Goal: Task Accomplishment & Management: Manage account settings

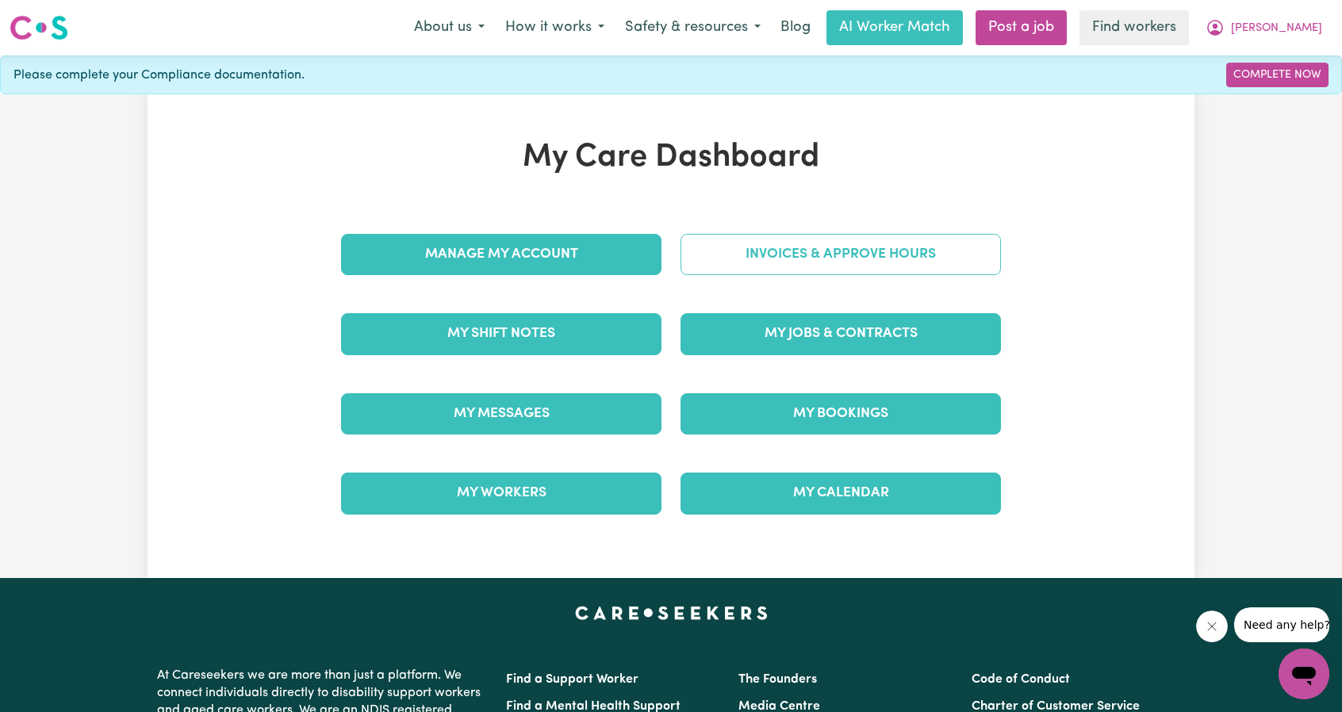
click at [808, 265] on link "Invoices & Approve Hours" at bounding box center [841, 254] width 321 height 41
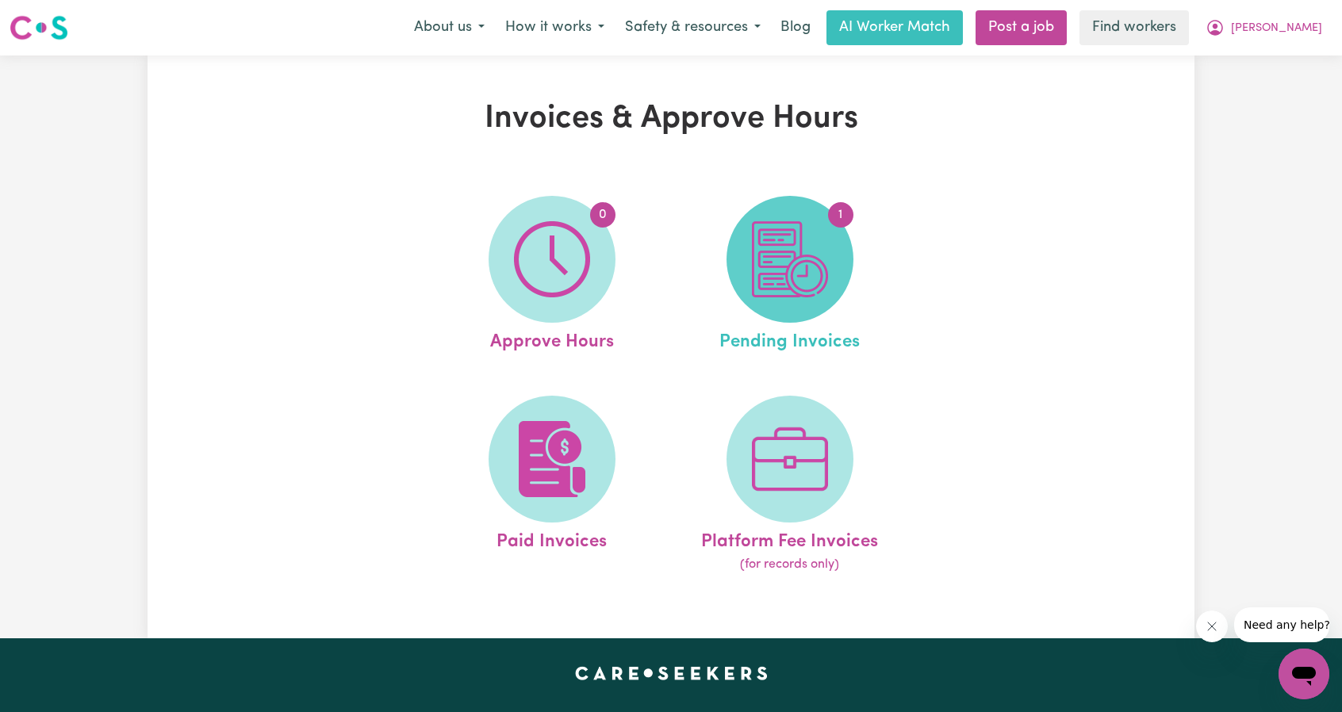
click at [785, 318] on span "1" at bounding box center [790, 259] width 127 height 127
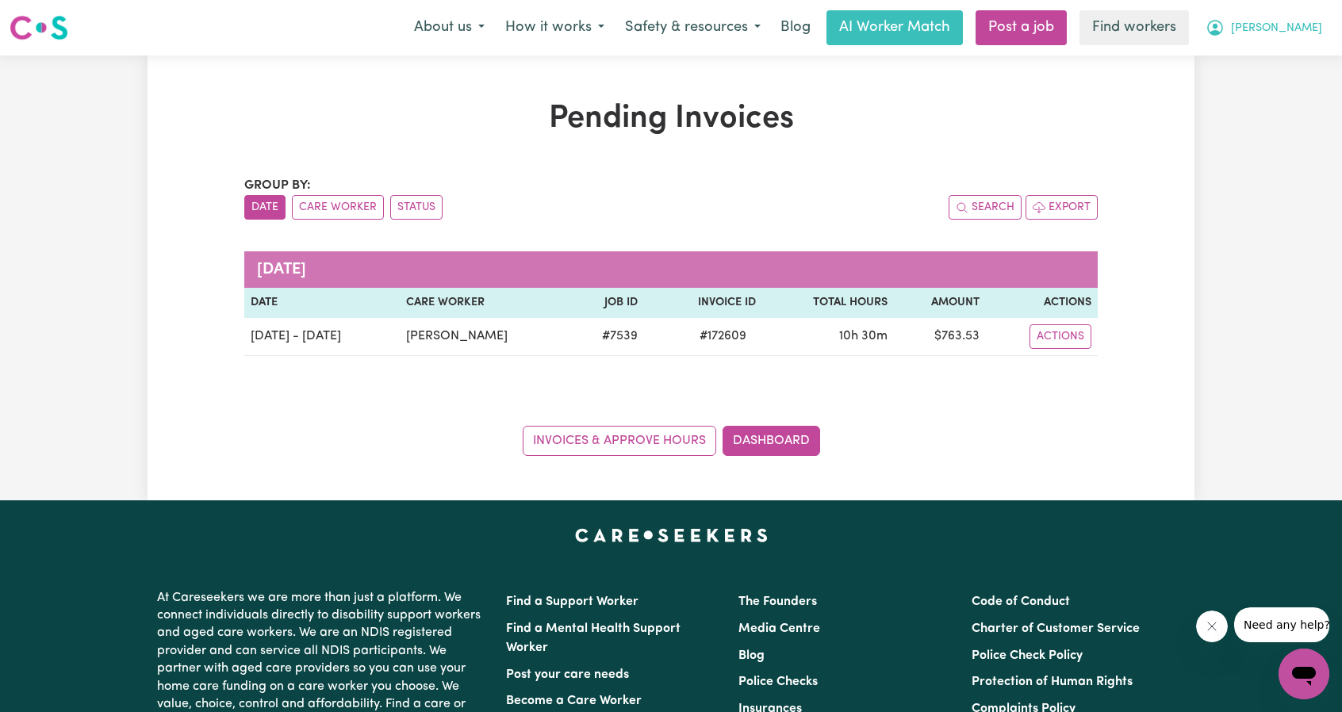
click at [1301, 40] on button "[PERSON_NAME]" at bounding box center [1264, 27] width 137 height 33
click at [1247, 94] on link "Logout" at bounding box center [1269, 91] width 125 height 30
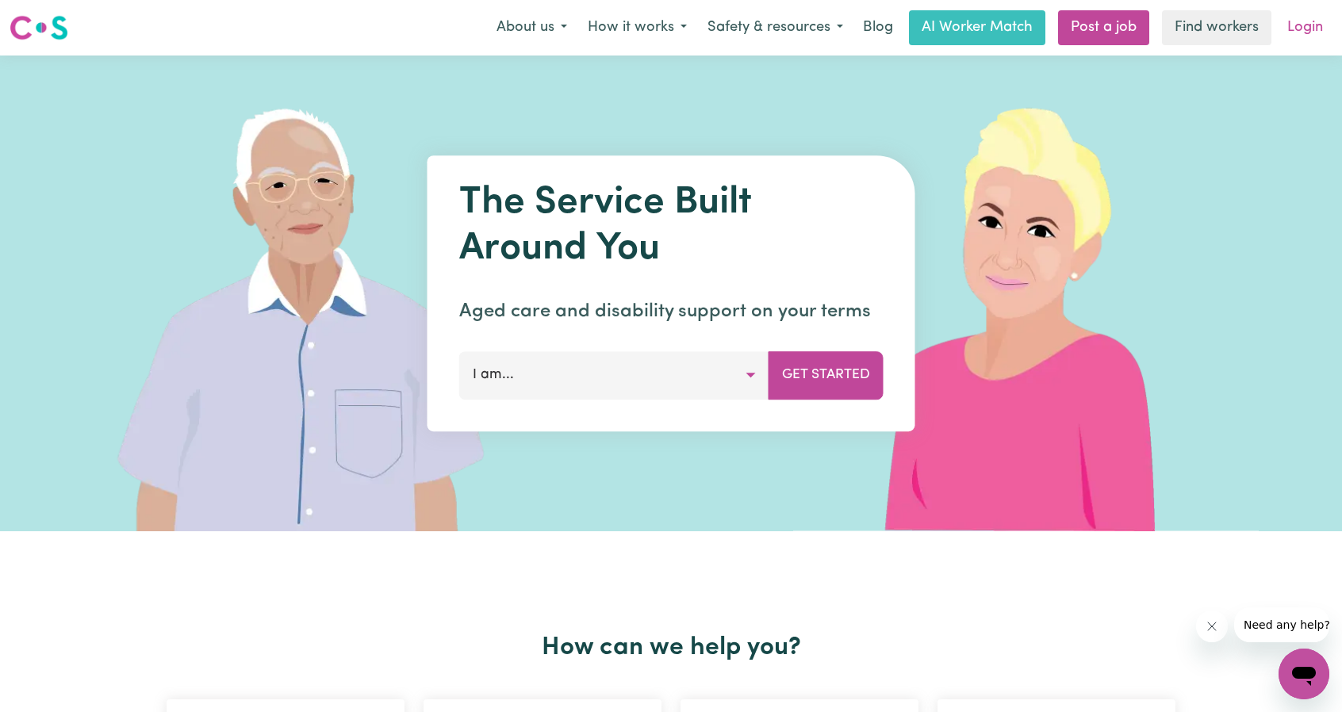
click at [1287, 44] on link "Login" at bounding box center [1305, 27] width 55 height 35
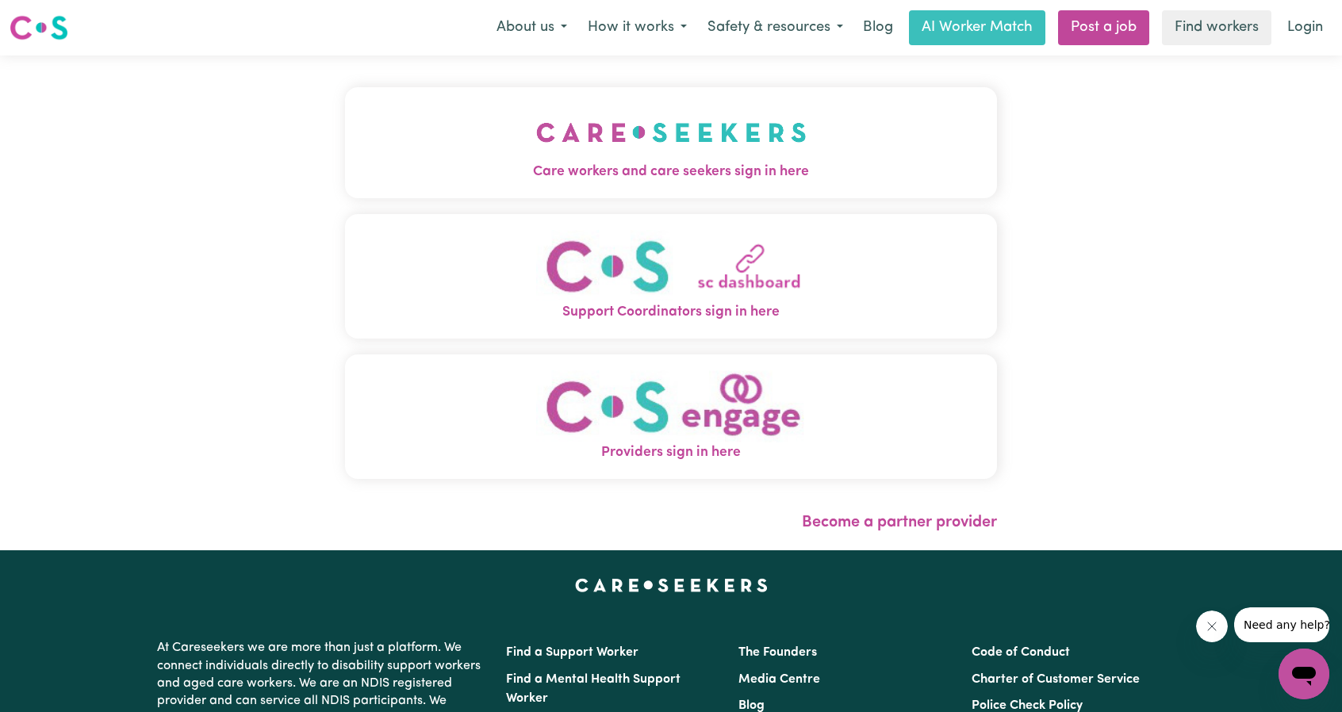
click at [697, 213] on div "Care workers and care seekers sign in here Support Coordinators sign in here Pr…" at bounding box center [671, 291] width 652 height 408
click at [695, 179] on span "Care workers and care seekers sign in here" at bounding box center [671, 172] width 652 height 21
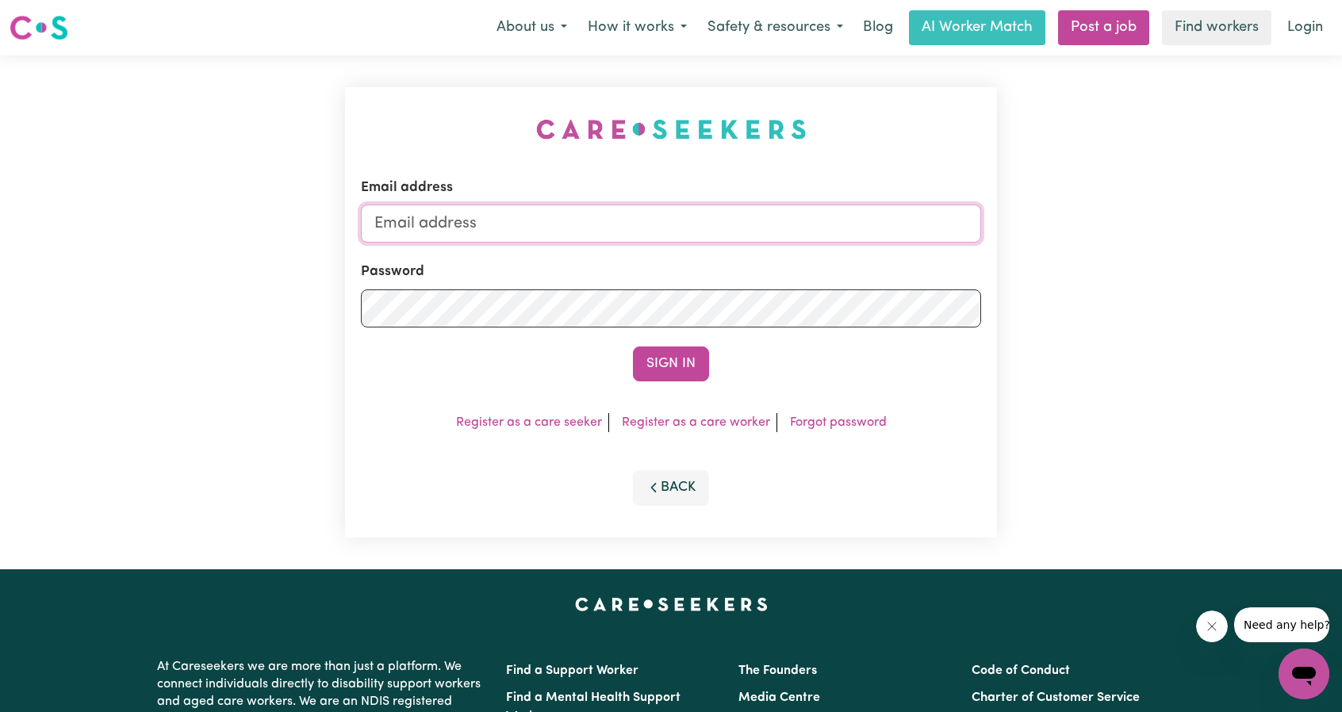
click at [740, 240] on input "Email address" at bounding box center [671, 224] width 620 height 38
drag, startPoint x: 468, startPoint y: 226, endPoint x: 739, endPoint y: 267, distance: 273.7
click at [738, 267] on form "Email address [EMAIL_ADDRESS][PERSON_NAME][DOMAIN_NAME] Password Sign In" at bounding box center [671, 280] width 620 height 204
type input "superuser~[EMAIL_ADDRESS][DOMAIN_NAME]"
click at [666, 356] on button "Sign In" at bounding box center [671, 364] width 76 height 35
